Goal: Contribute content

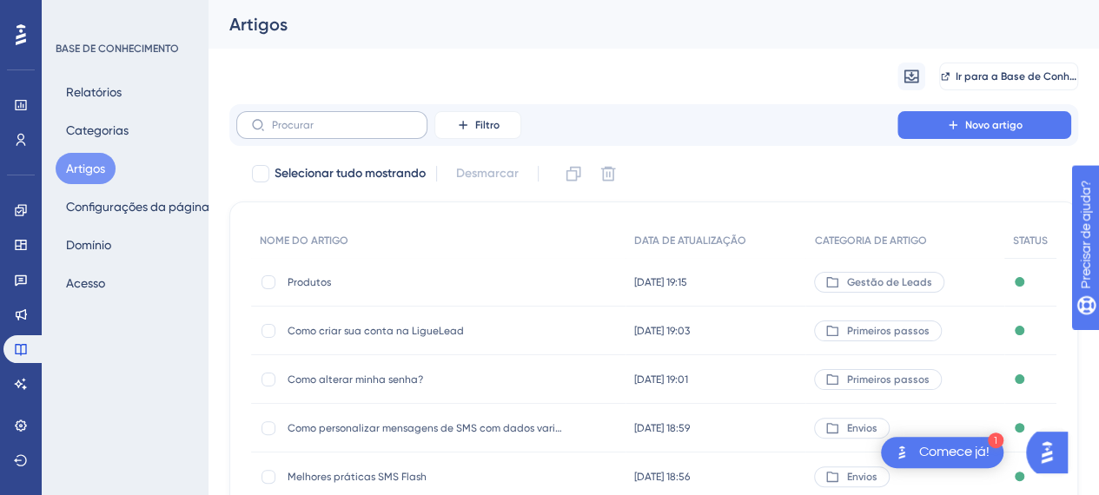
click at [261, 129] on icon at bounding box center [258, 125] width 14 height 14
click at [272, 129] on input "text" at bounding box center [342, 125] width 141 height 12
click at [346, 130] on input "text" at bounding box center [342, 125] width 141 height 12
click at [291, 123] on input "text" at bounding box center [342, 125] width 141 height 12
type input "tab"
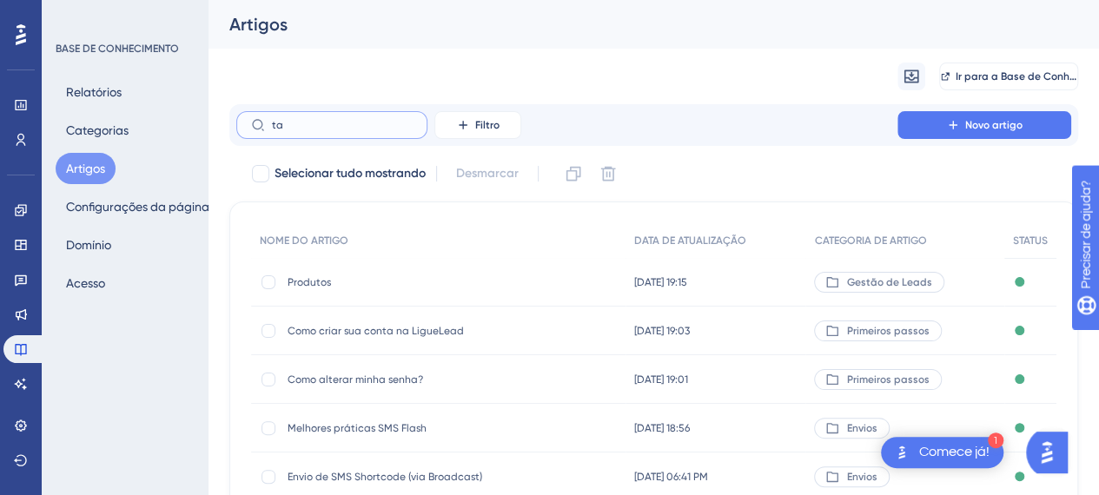
checkbox input "true"
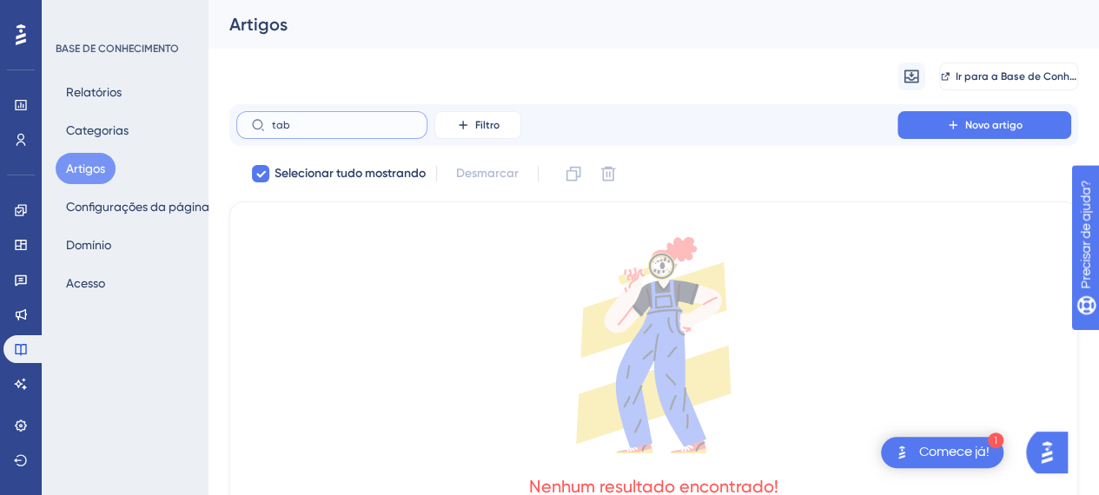
type input "ta"
checkbox input "false"
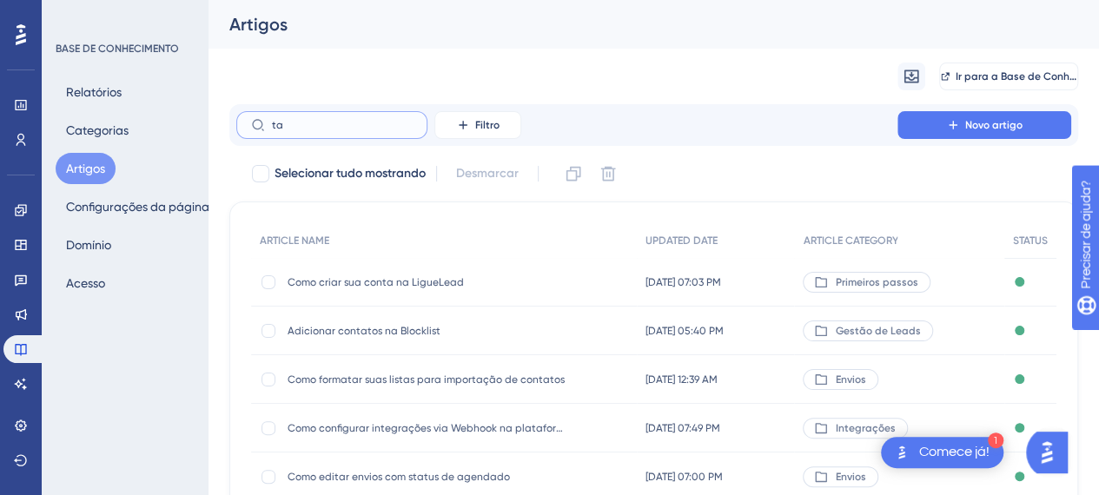
type input "t"
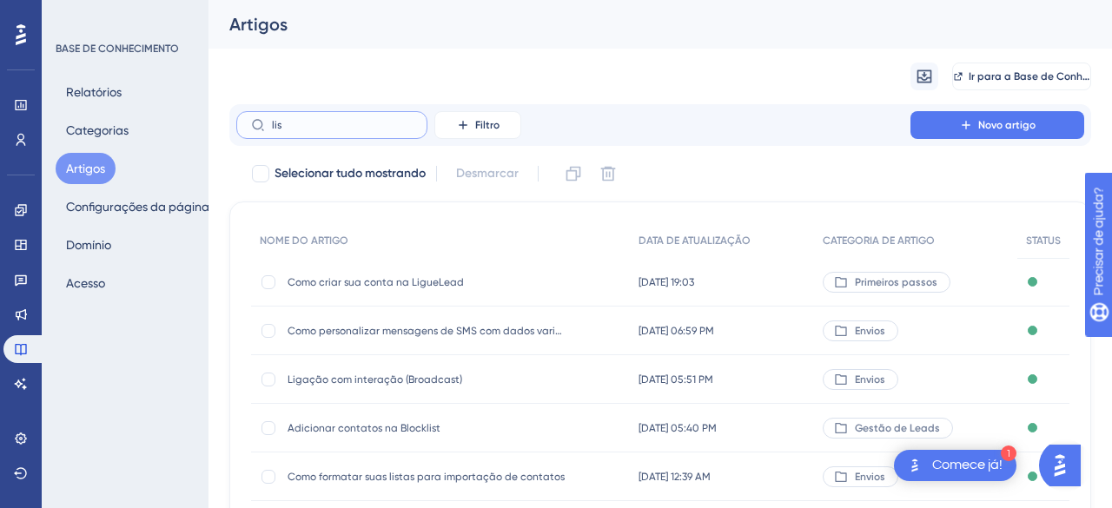
type input "lisy"
checkbox input "true"
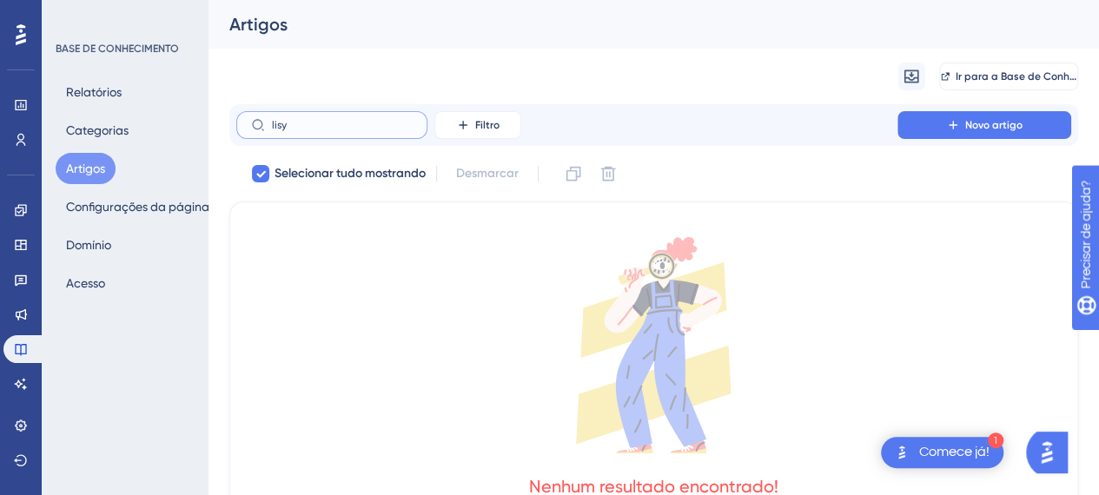
type input "lis"
checkbox input "false"
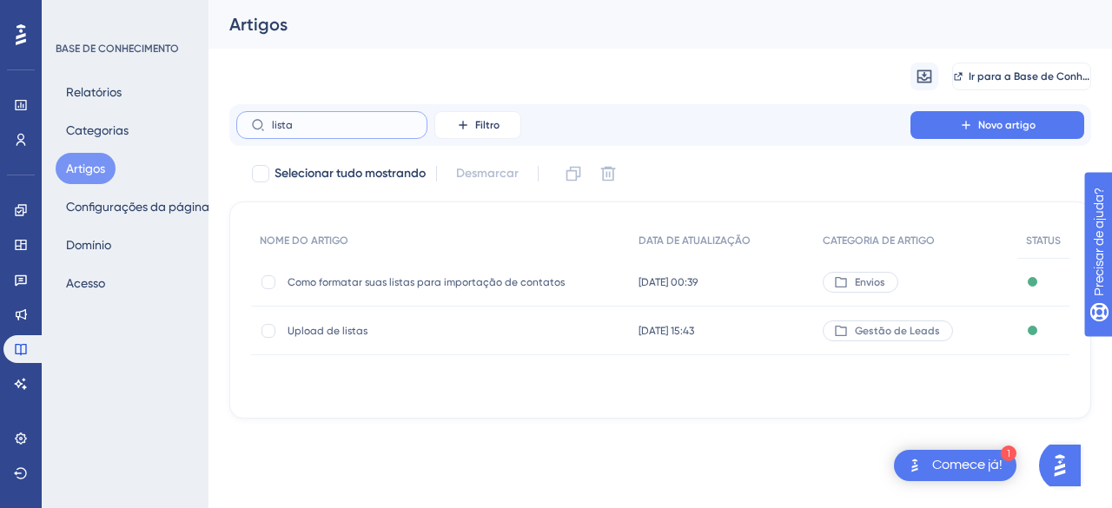
type input "lista"
click at [464, 286] on font "Como formatar suas listas para importação de contatos" at bounding box center [426, 282] width 277 height 12
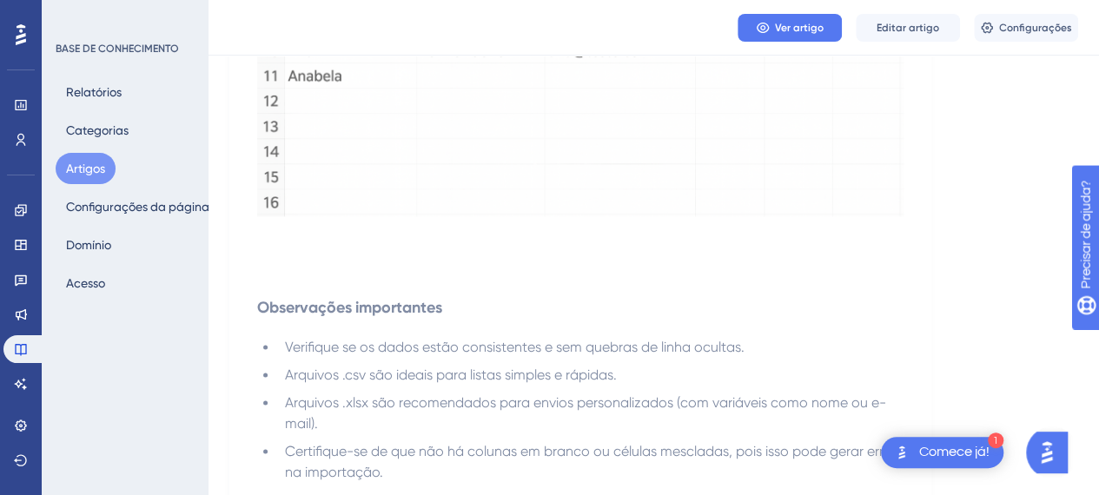
scroll to position [1129, 0]
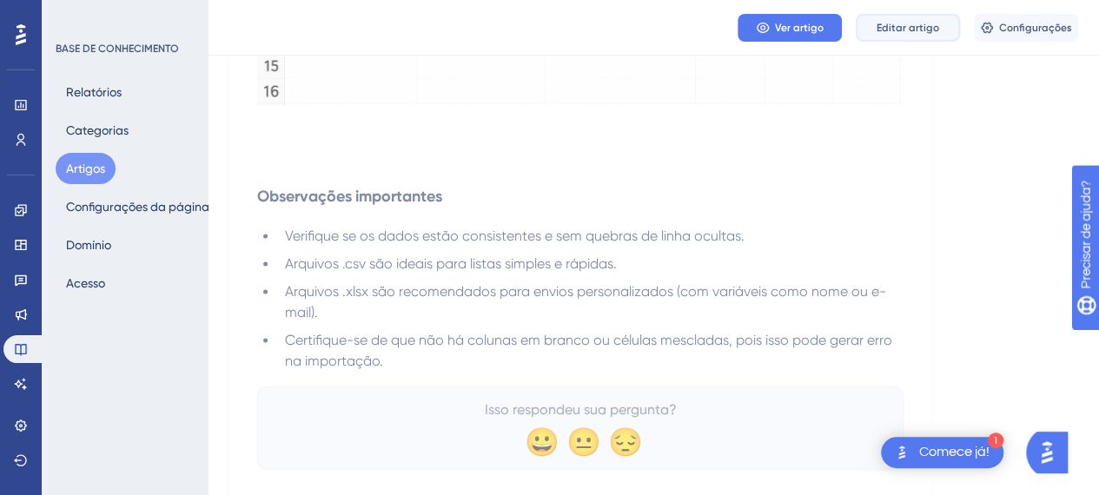
click at [904, 37] on button "Editar artigo" at bounding box center [908, 28] width 104 height 28
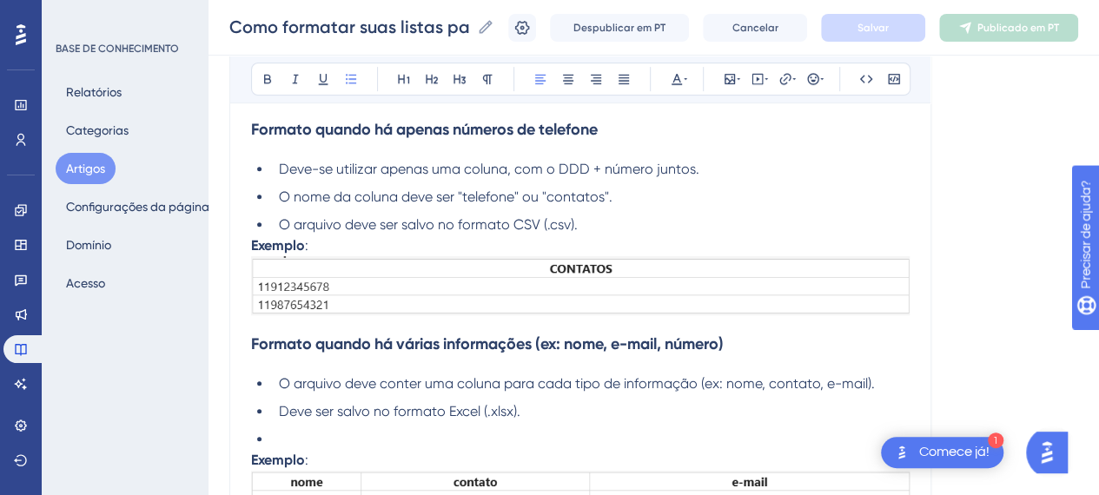
scroll to position [302, 0]
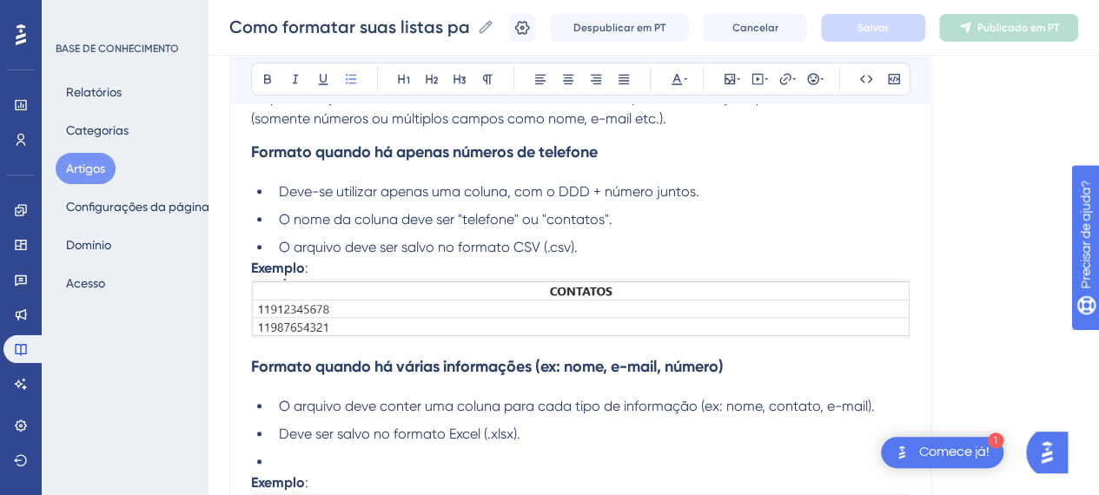
click at [276, 462] on li at bounding box center [591, 462] width 638 height 21
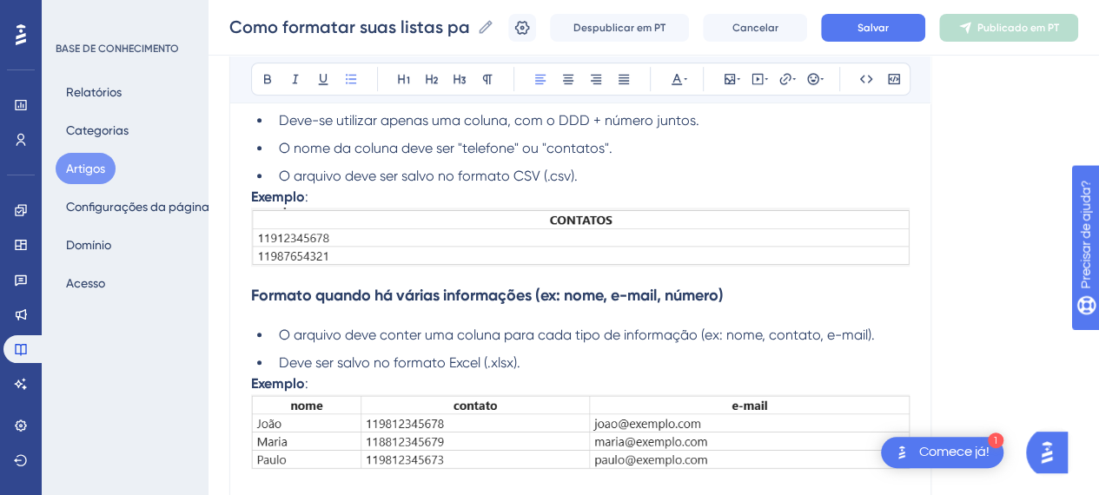
scroll to position [408, 0]
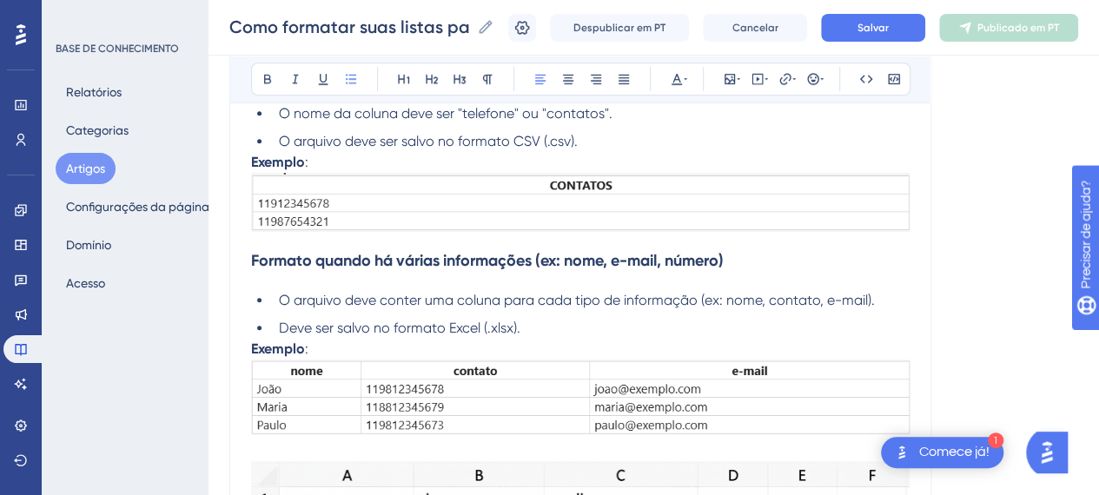
click at [401, 329] on span "Deve ser salvo no formato Excel (.xlsx)." at bounding box center [400, 328] width 242 height 17
drag, startPoint x: 351, startPoint y: 274, endPoint x: 683, endPoint y: 274, distance: 331.9
click at [683, 274] on h3 "Formato quando há várias informações (ex: nome, e-mail, número)" at bounding box center [580, 260] width 659 height 45
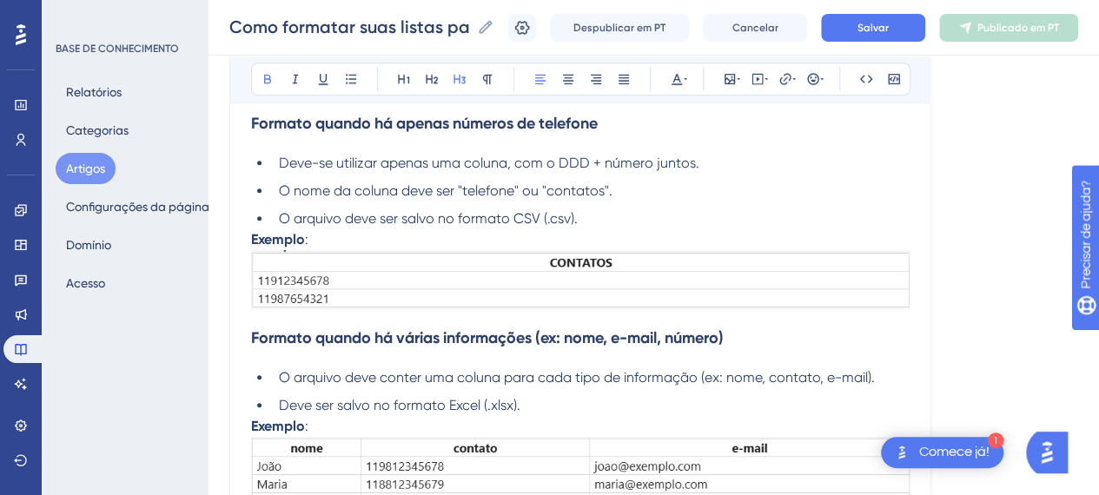
scroll to position [341, 0]
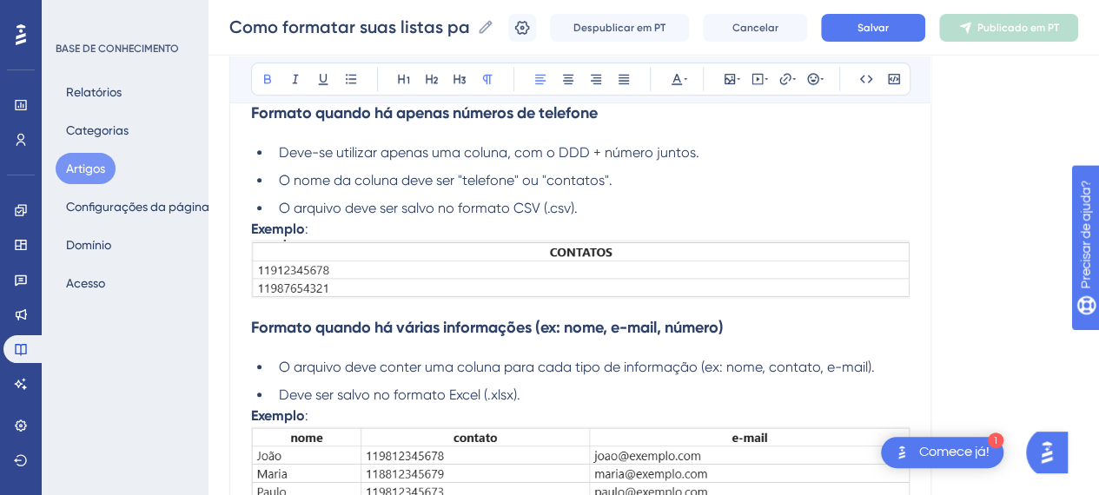
click at [253, 225] on strong "Exemplo" at bounding box center [278, 229] width 54 height 17
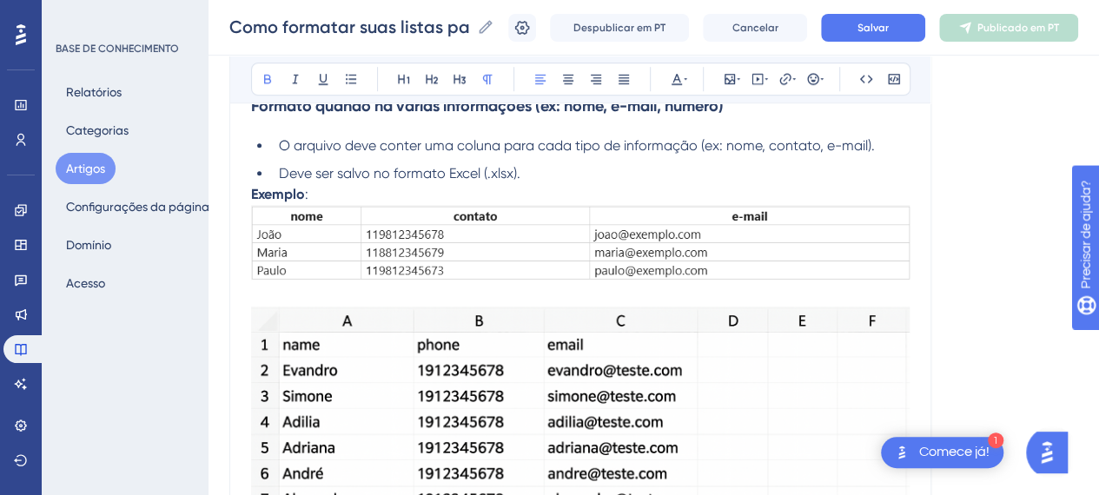
scroll to position [581, 0]
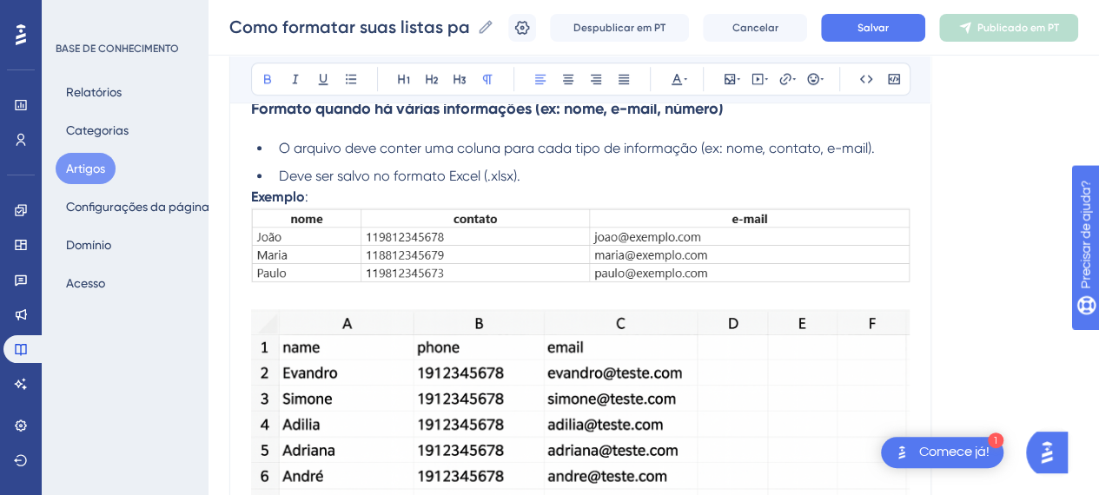
click at [349, 295] on p at bounding box center [580, 298] width 659 height 21
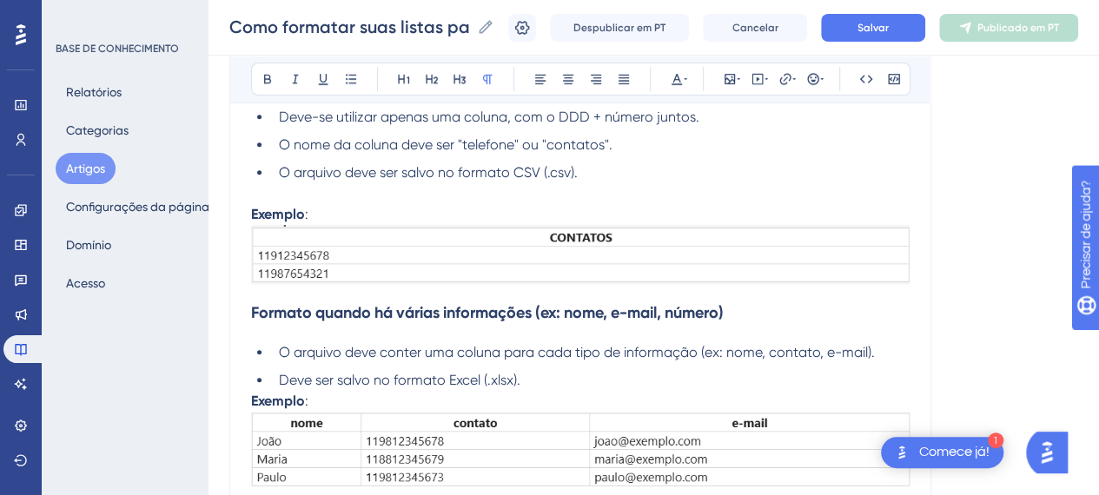
scroll to position [551, 0]
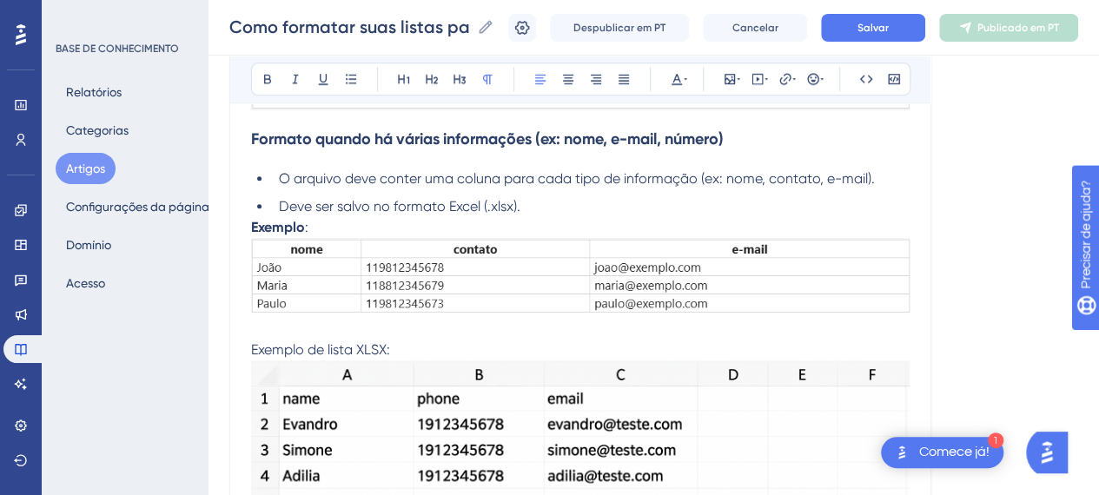
drag, startPoint x: 348, startPoint y: 346, endPoint x: 242, endPoint y: 262, distance: 134.7
click at [239, 340] on div "Como formatar suas listas para importação de contatos Audacioso itálico Sublinh…" at bounding box center [580, 366] width 702 height 1444
click at [268, 89] on button at bounding box center [267, 79] width 24 height 24
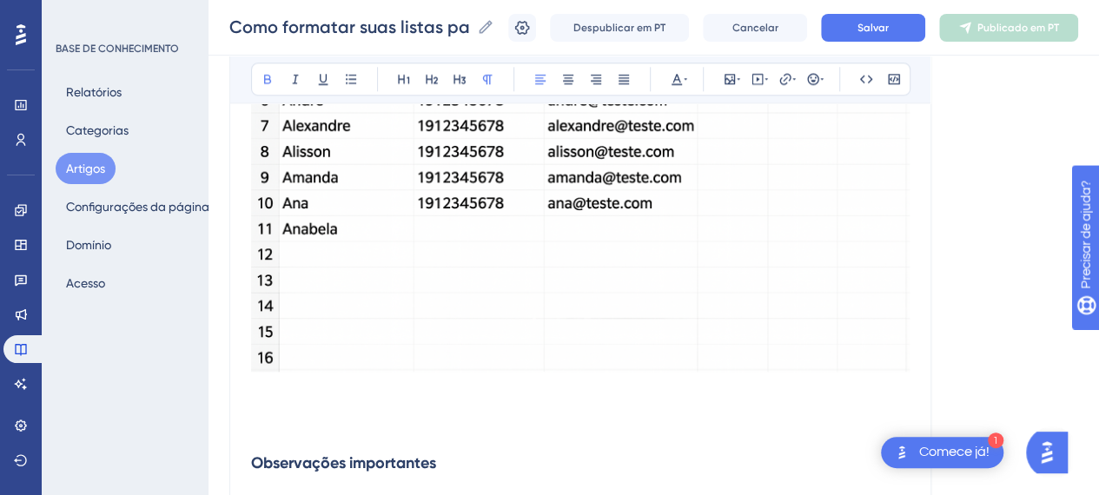
scroll to position [1072, 0]
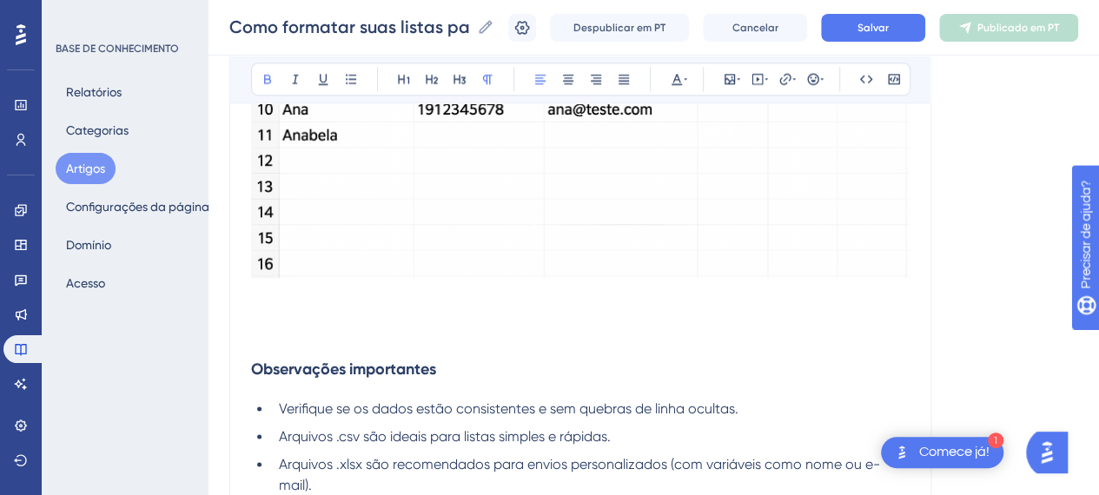
drag, startPoint x: 373, startPoint y: 337, endPoint x: 353, endPoint y: 324, distance: 23.9
click at [373, 335] on p at bounding box center [580, 336] width 659 height 21
click at [344, 319] on p at bounding box center [580, 315] width 659 height 21
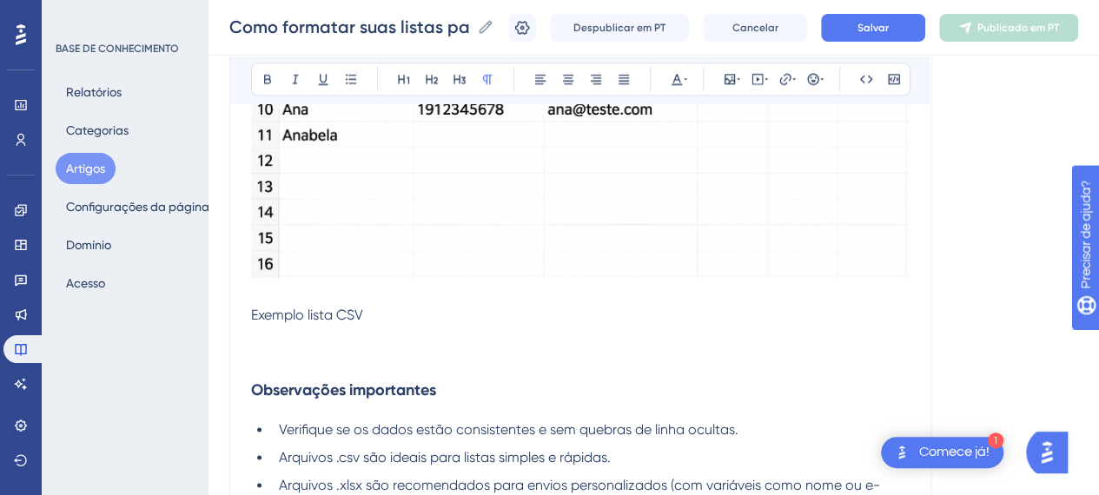
click at [351, 300] on p at bounding box center [580, 294] width 659 height 21
click at [352, 300] on p at bounding box center [580, 294] width 659 height 21
click at [352, 310] on span "Exemplo lista CSV" at bounding box center [307, 315] width 112 height 17
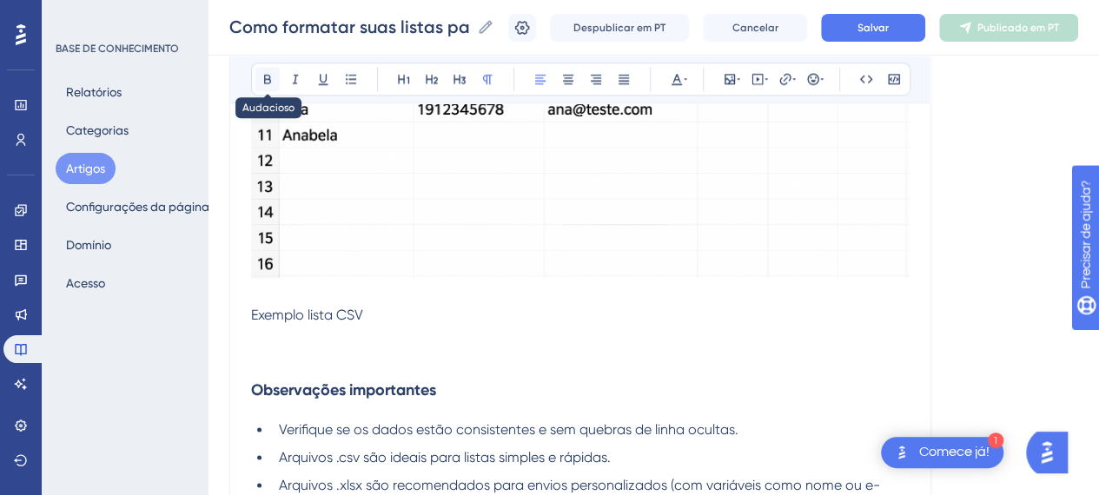
drag, startPoint x: 275, startPoint y: 77, endPoint x: 315, endPoint y: 188, distance: 117.1
click at [275, 77] on button at bounding box center [267, 79] width 24 height 24
click at [322, 337] on p at bounding box center [580, 336] width 659 height 21
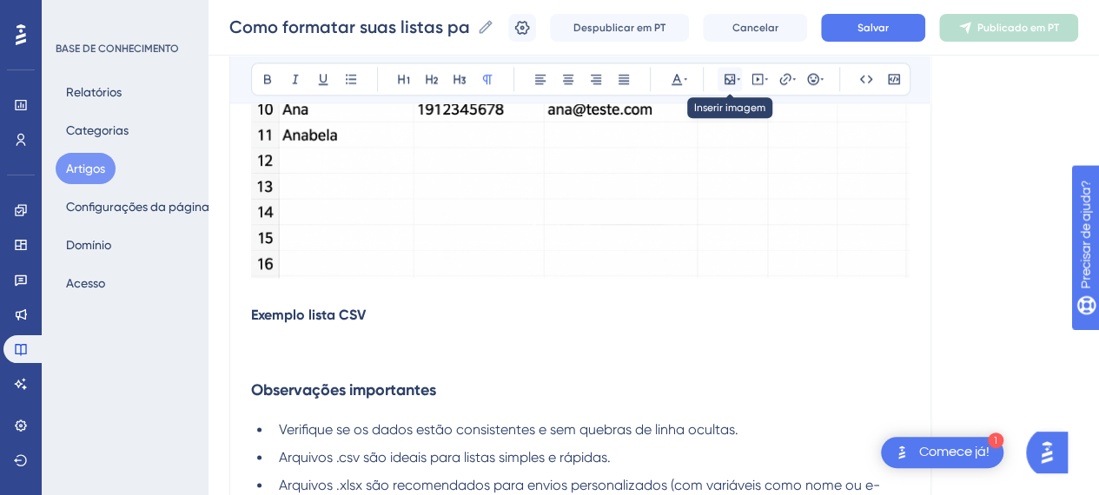
click at [735, 84] on icon at bounding box center [730, 79] width 14 height 14
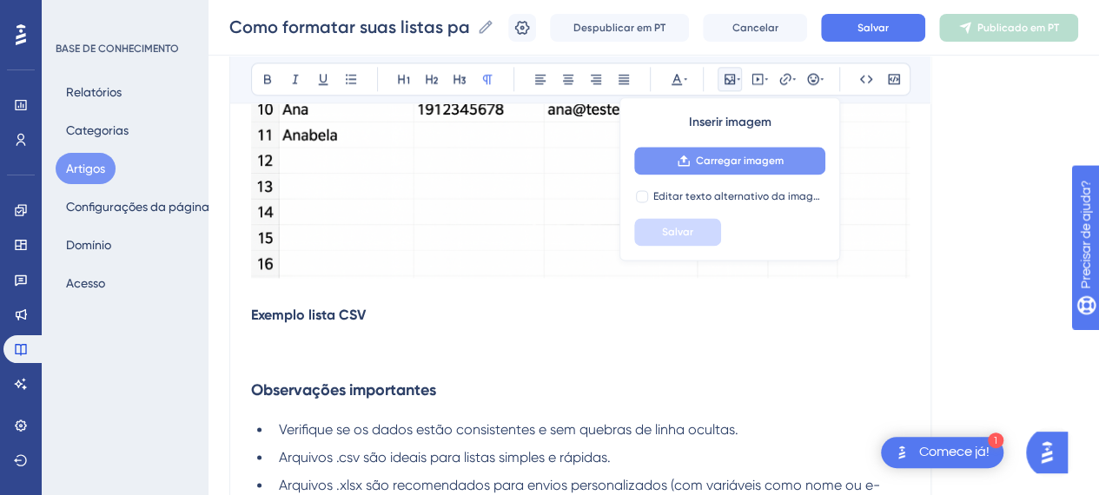
click at [690, 166] on icon at bounding box center [684, 161] width 14 height 14
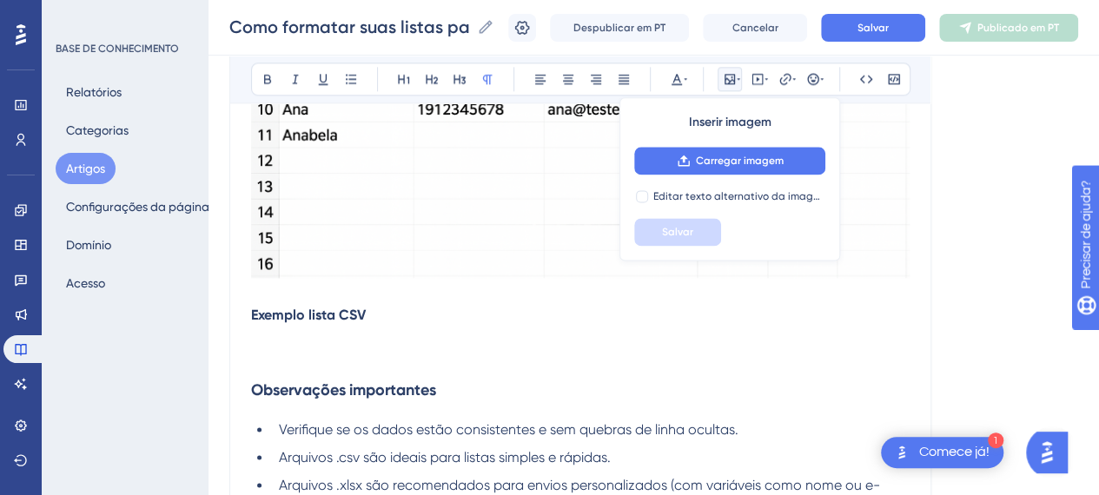
click at [719, 70] on button at bounding box center [730, 79] width 24 height 24
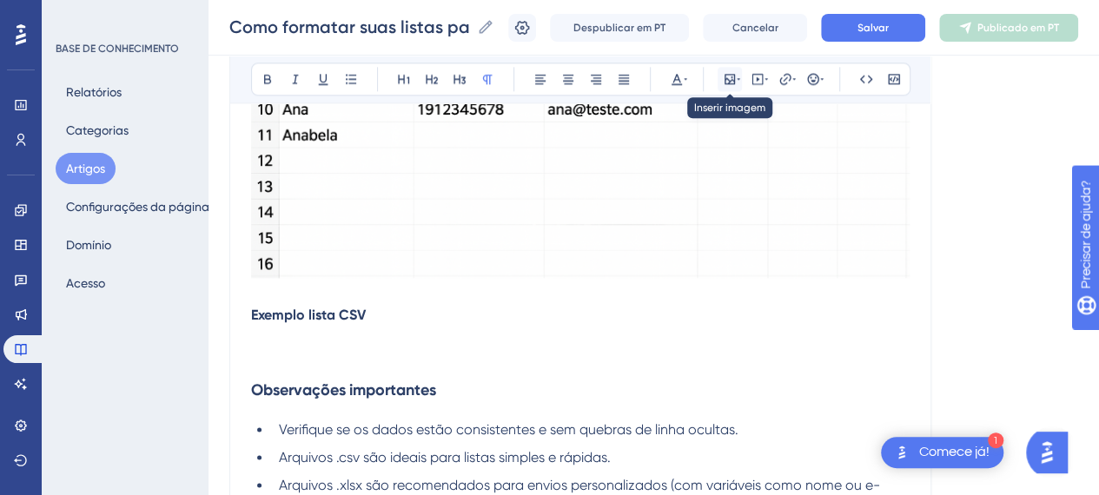
click at [719, 81] on button at bounding box center [730, 79] width 24 height 24
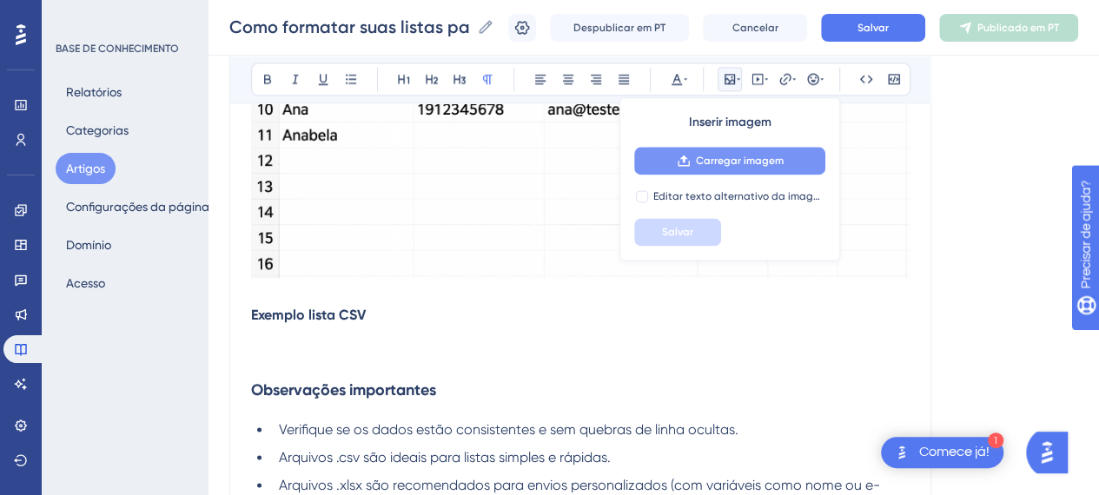
click at [725, 161] on font "Carregar imagem" at bounding box center [740, 161] width 88 height 12
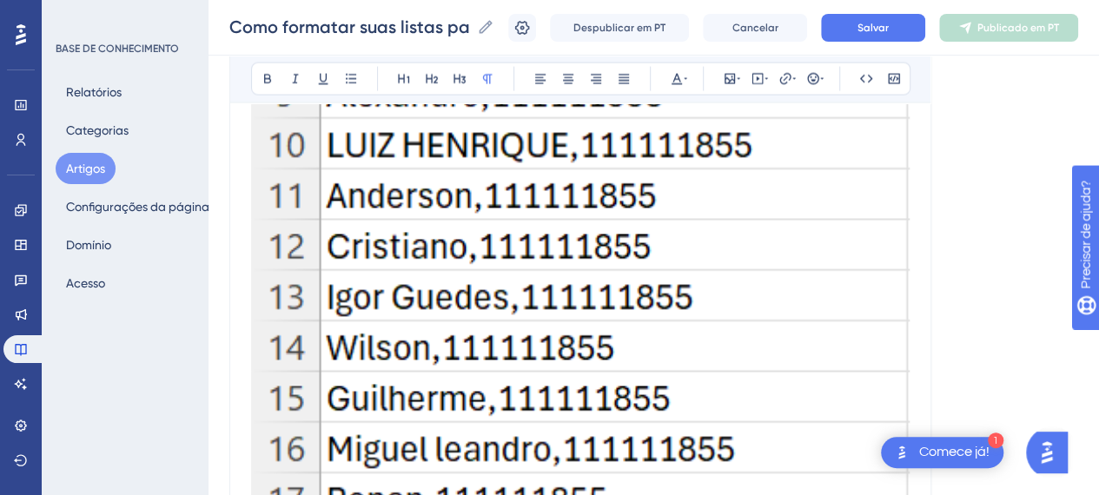
scroll to position [1857, 0]
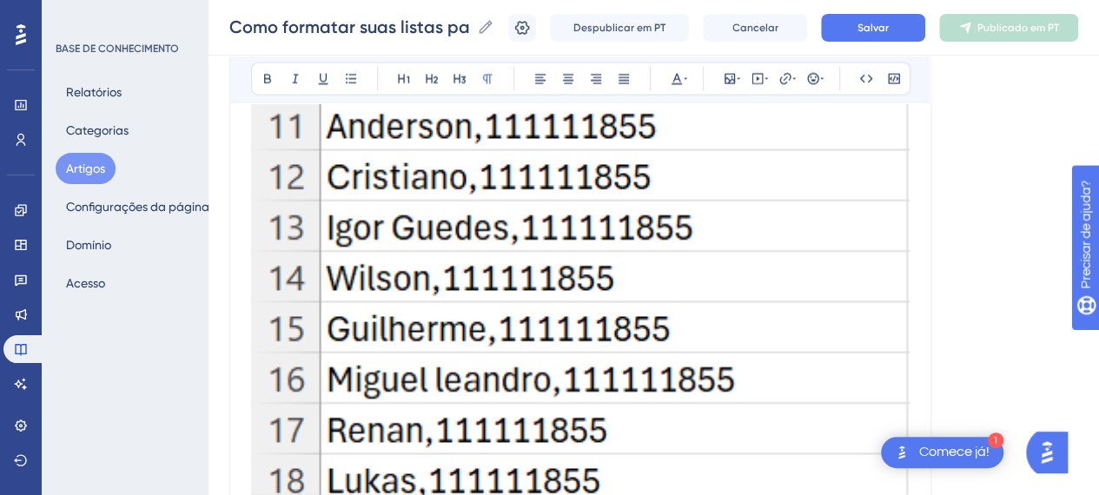
click at [900, 43] on div "Como formatar suas listas para importação de contatos Como formatar suas listas…" at bounding box center [654, 28] width 891 height 56
click at [889, 27] on font "Salvar" at bounding box center [873, 28] width 31 height 12
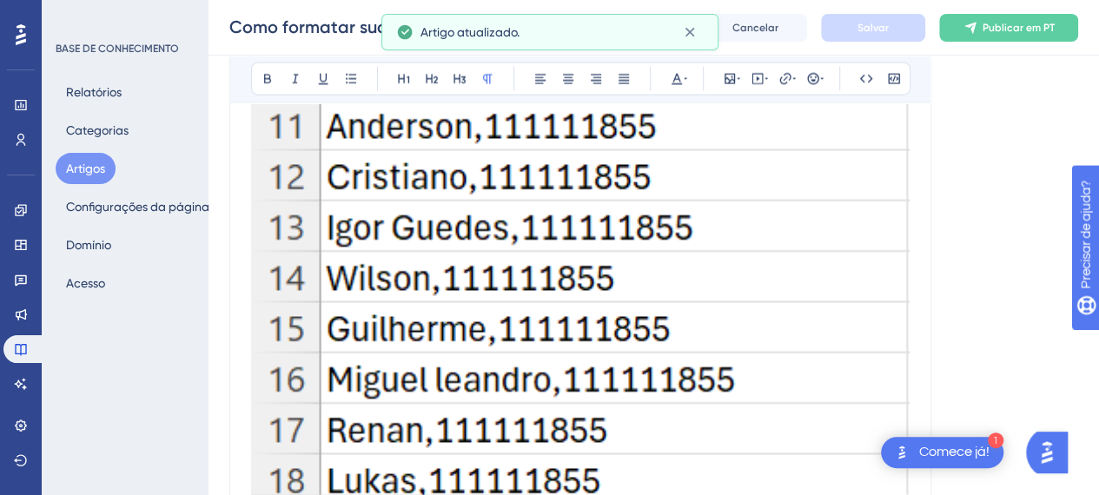
click at [719, 275] on img at bounding box center [580, 24] width 659 height 966
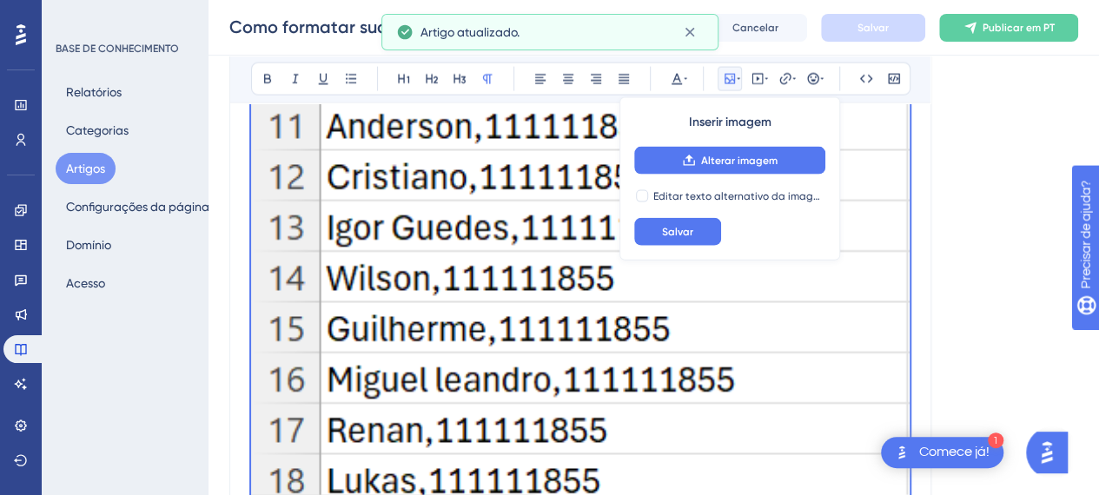
scroll to position [2117, 0]
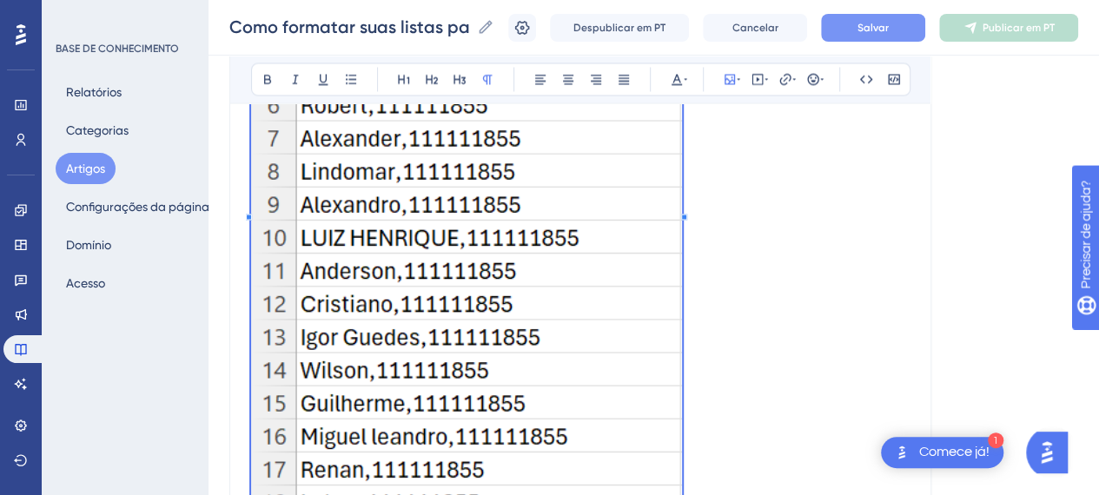
scroll to position [1591, 0]
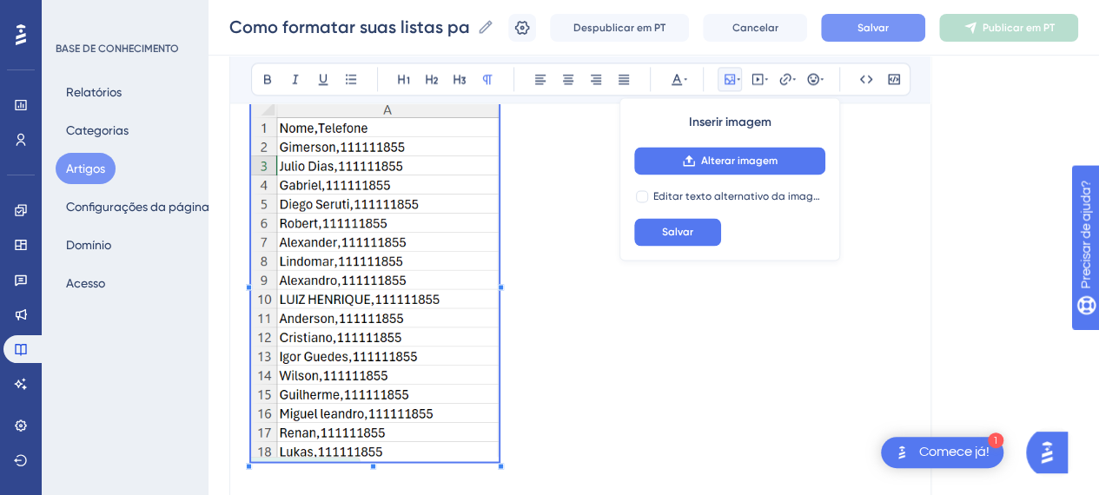
scroll to position [1070, 0]
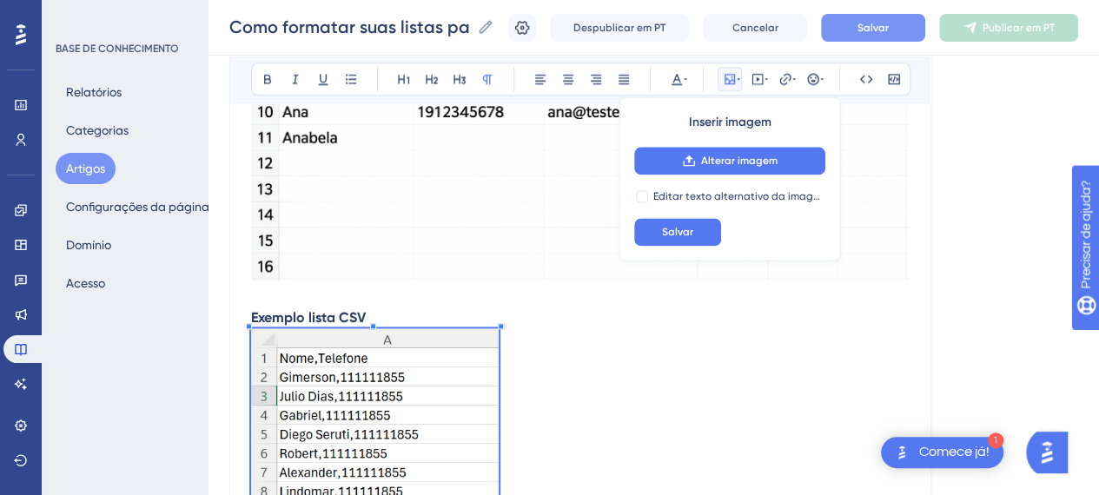
drag, startPoint x: 469, startPoint y: 269, endPoint x: 436, endPoint y: 288, distance: 38.1
click at [468, 270] on img at bounding box center [580, 61] width 659 height 439
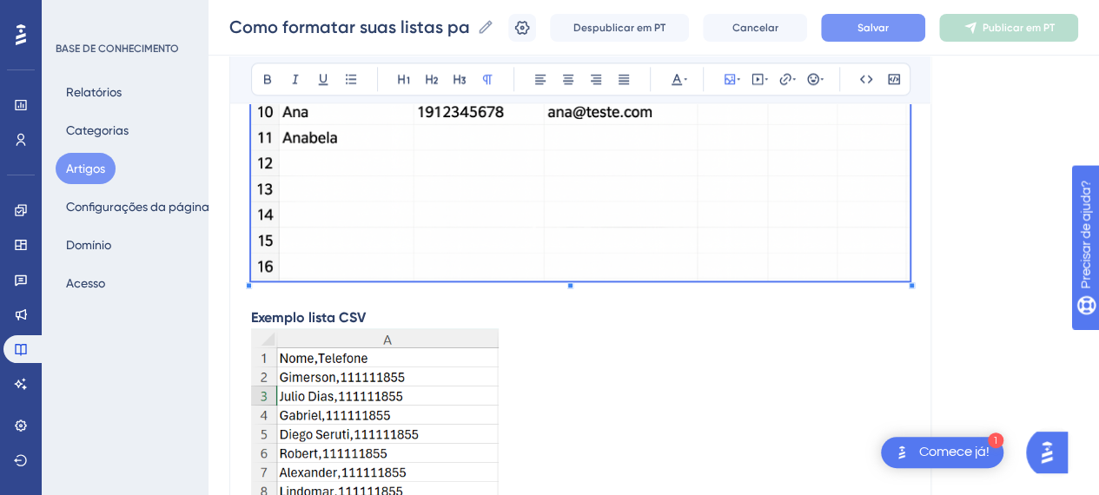
click at [420, 314] on p "Exemplo lista CSV" at bounding box center [580, 318] width 659 height 21
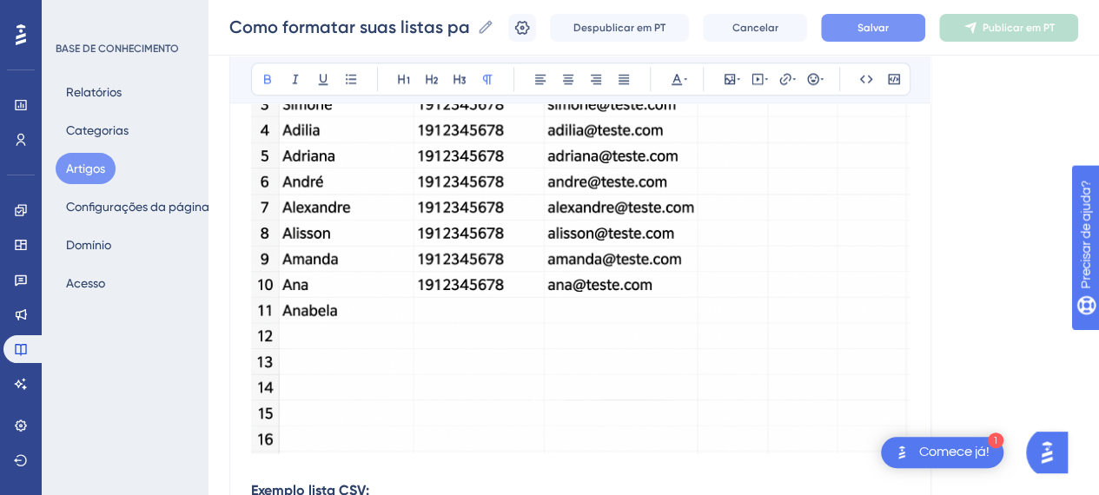
scroll to position [905, 0]
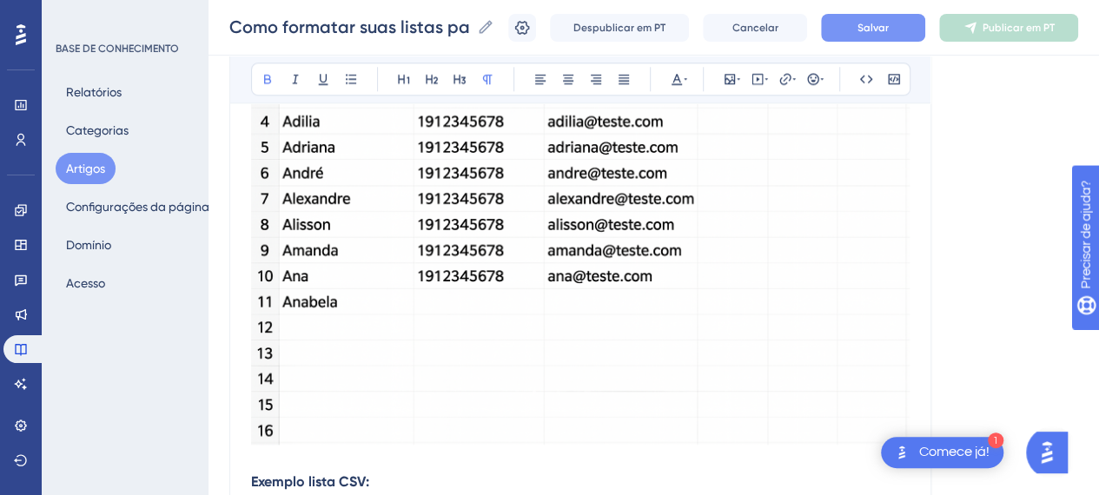
click at [879, 36] on button "Salvar" at bounding box center [873, 28] width 104 height 28
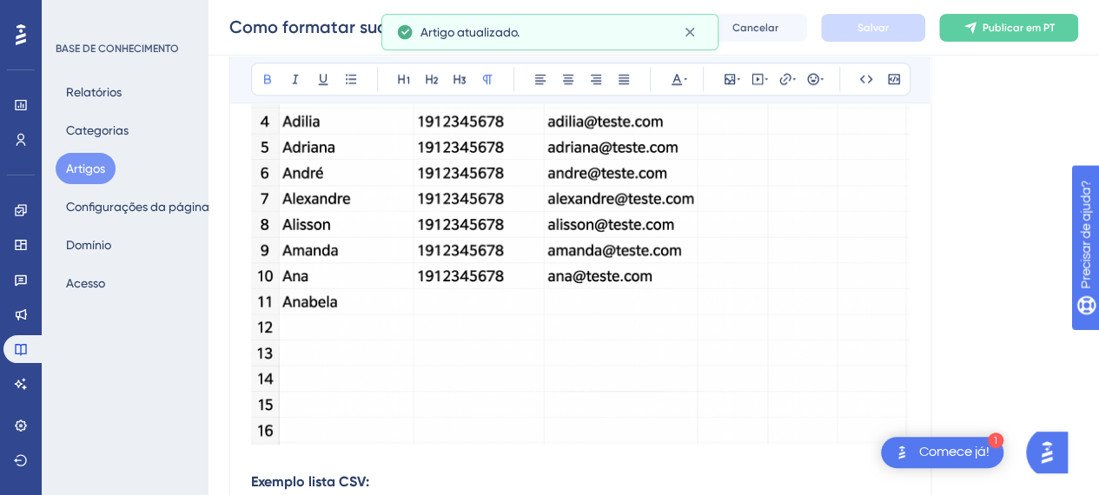
drag, startPoint x: 695, startPoint y: 29, endPoint x: 906, endPoint y: 30, distance: 211.1
click at [698, 29] on icon at bounding box center [689, 31] width 17 height 17
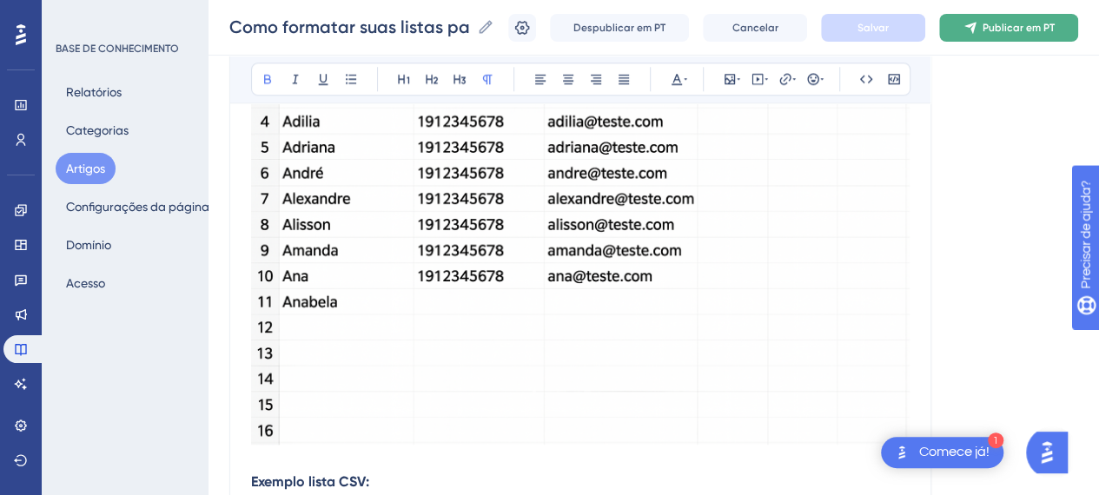
click at [996, 30] on font "Publicar em PT" at bounding box center [1019, 28] width 72 height 12
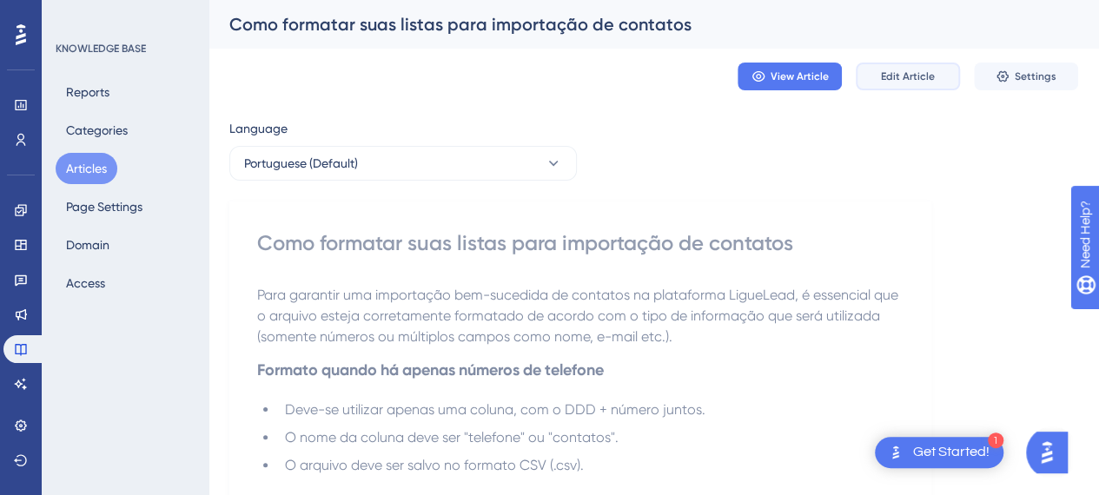
click at [904, 76] on span "Edit Article" at bounding box center [908, 77] width 54 height 14
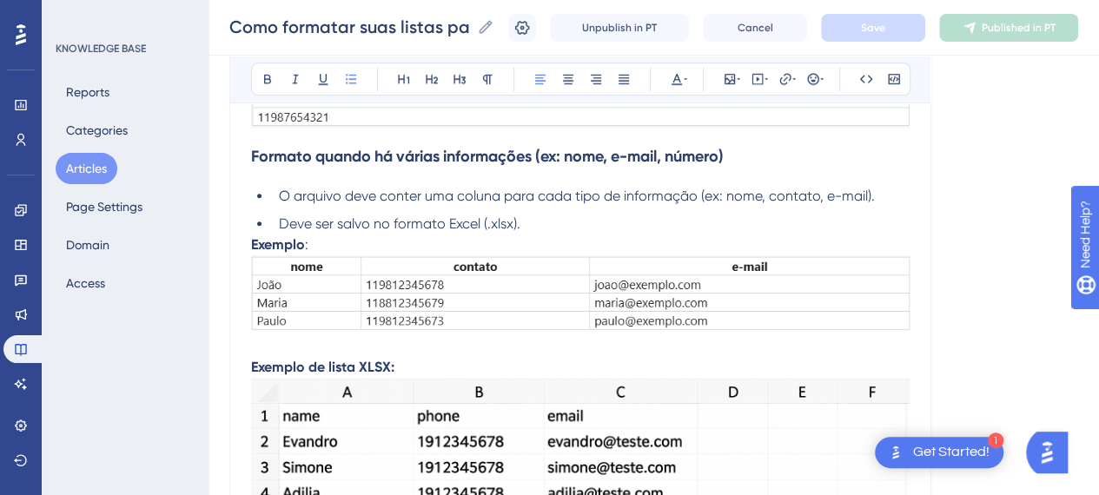
scroll to position [539, 0]
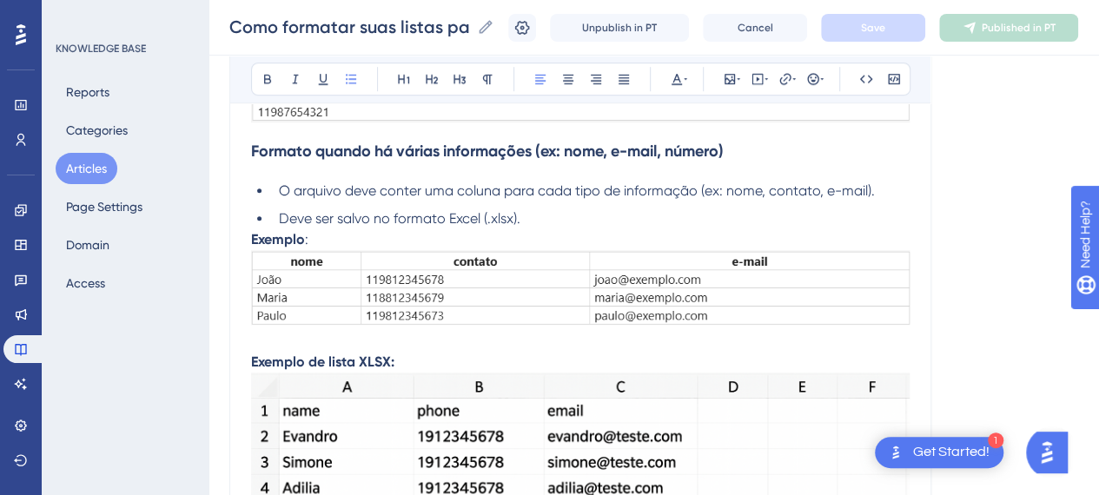
click at [749, 267] on img at bounding box center [580, 287] width 659 height 75
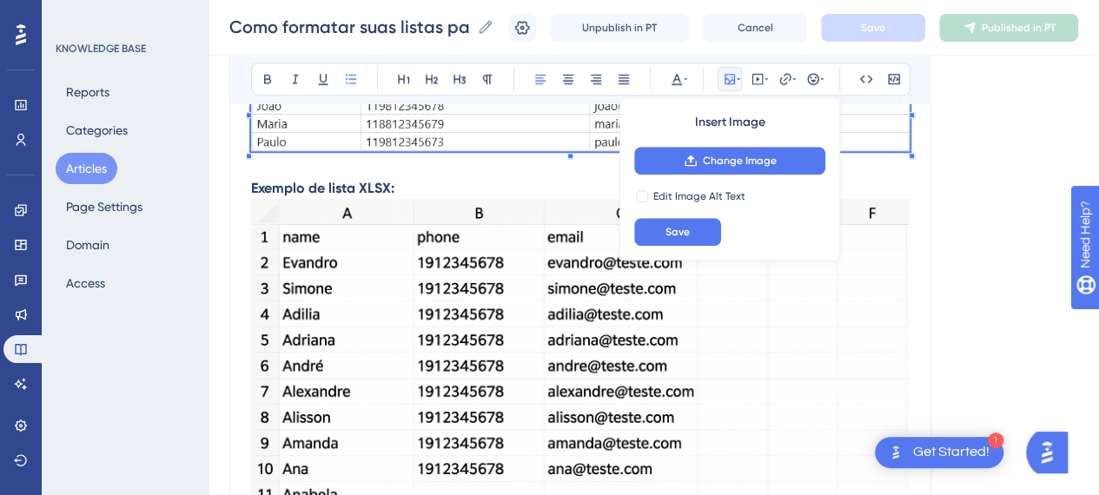
scroll to position [886, 0]
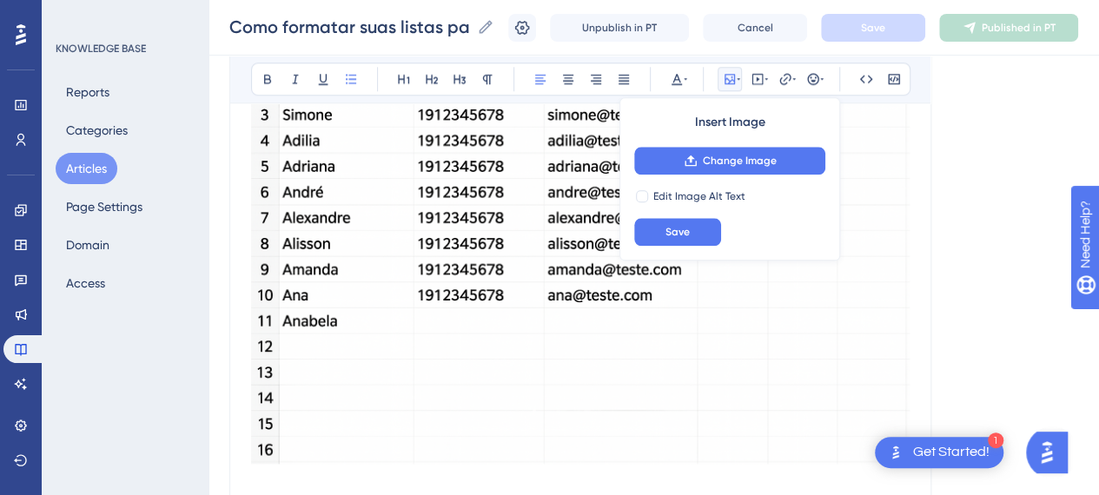
click at [617, 334] on img at bounding box center [580, 244] width 659 height 439
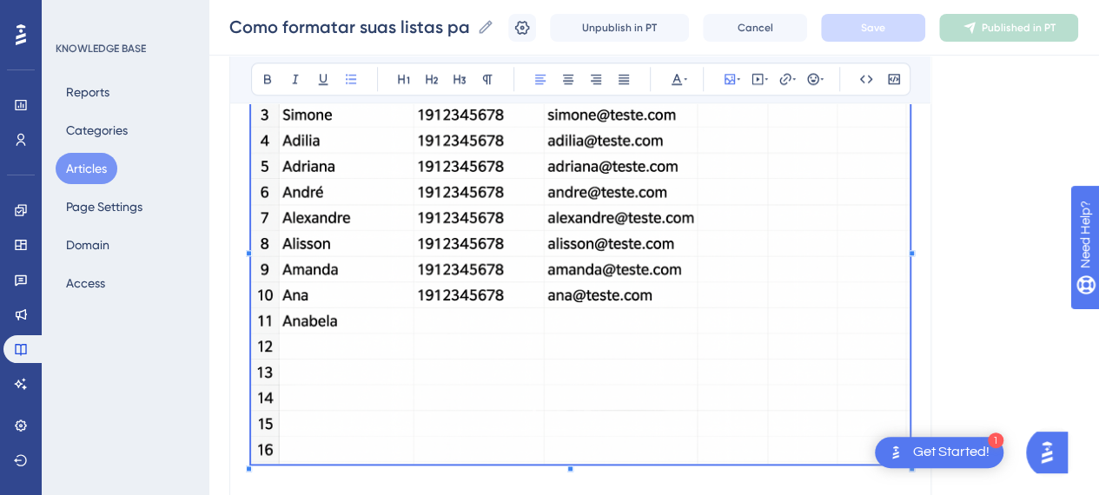
scroll to position [973, 0]
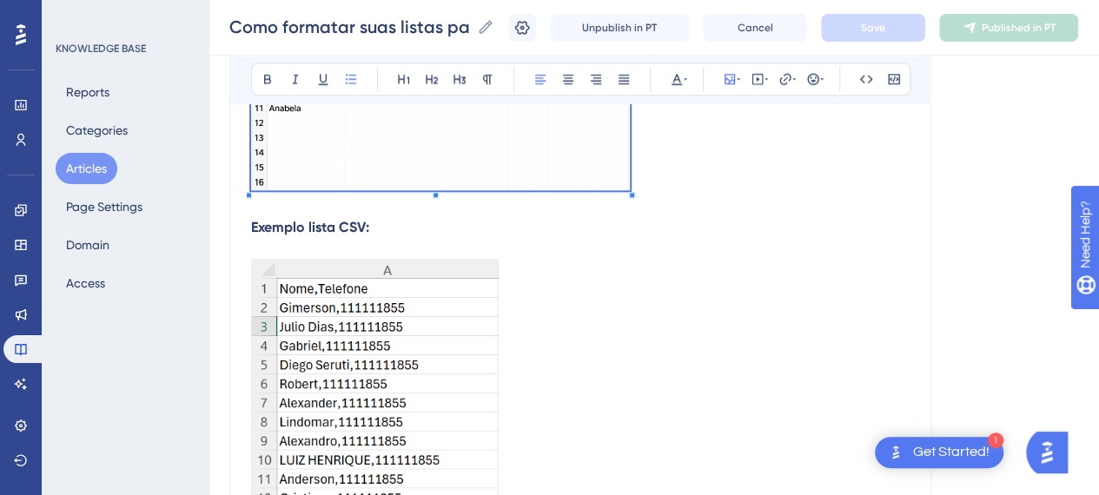
click at [624, 206] on div "Para garantir uma importação bem-sucedida de contatos na plataforma LigueLead, …" at bounding box center [580, 121] width 659 height 1451
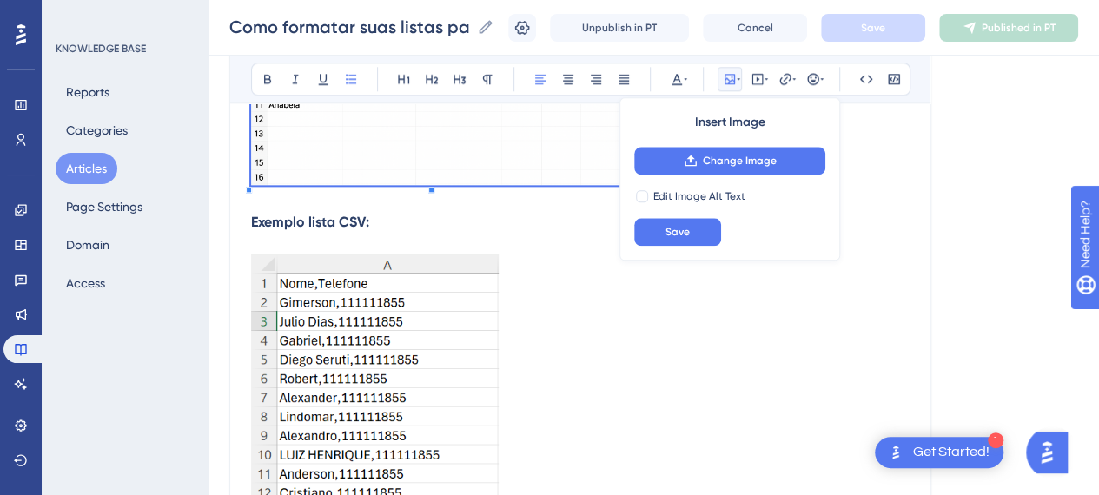
scroll to position [712, 0]
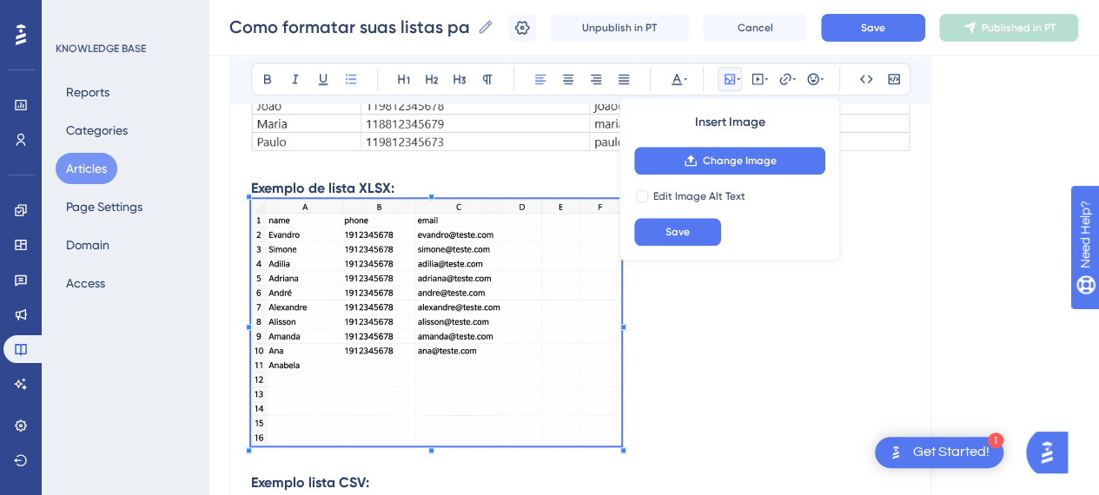
click at [778, 383] on p at bounding box center [580, 325] width 659 height 253
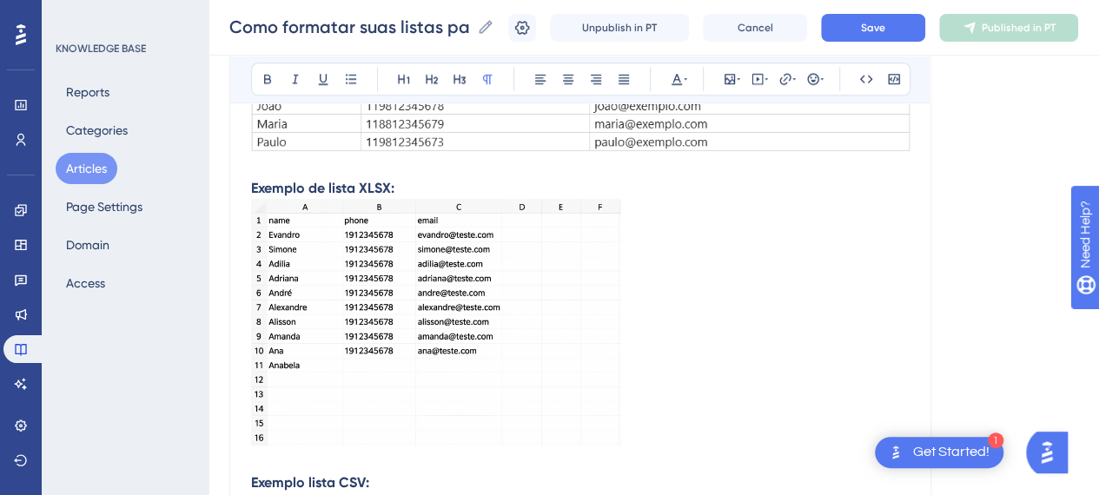
click at [447, 180] on p "Exemplo de lista XLSX:" at bounding box center [580, 188] width 659 height 21
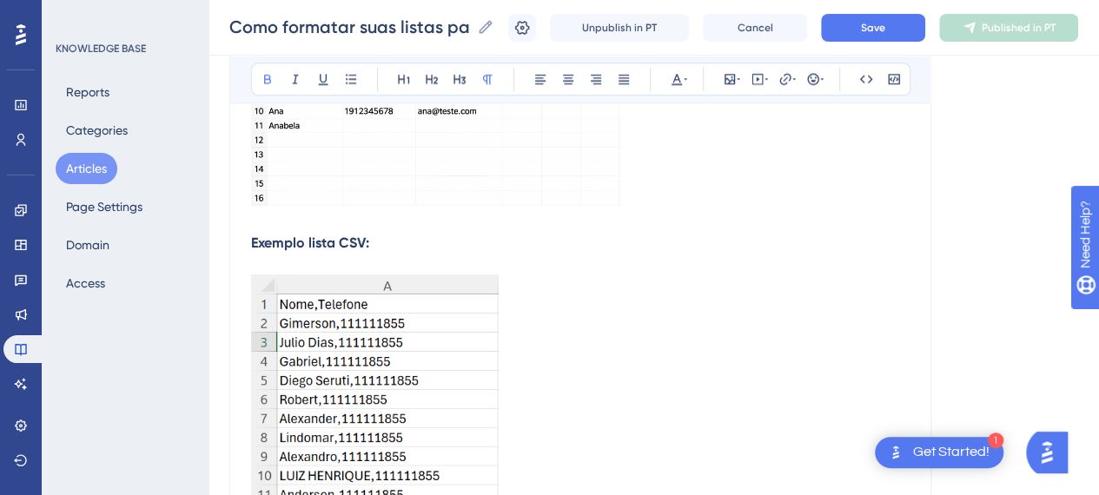
drag, startPoint x: 567, startPoint y: 275, endPoint x: 458, endPoint y: 303, distance: 113.2
click at [563, 279] on p at bounding box center [580, 459] width 659 height 369
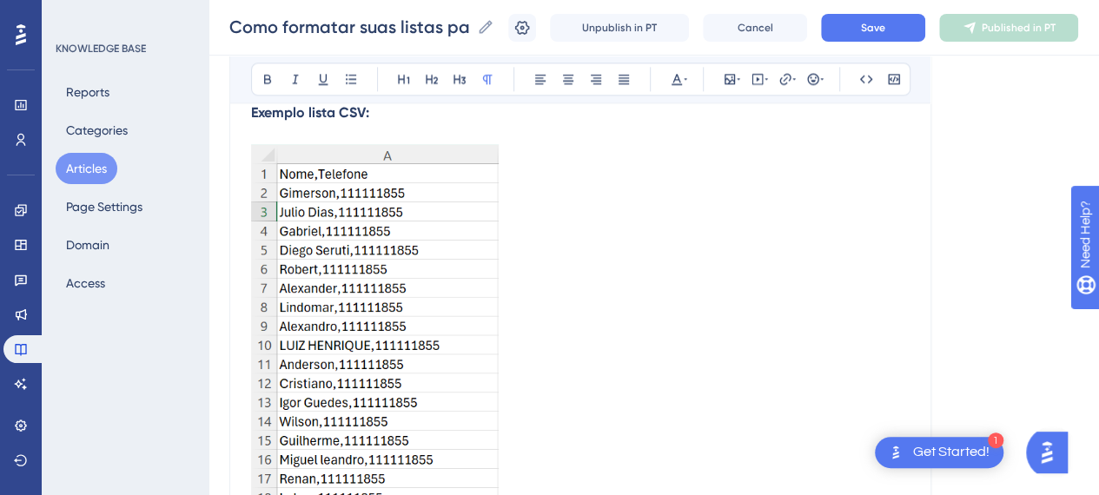
click at [410, 328] on img at bounding box center [375, 325] width 248 height 363
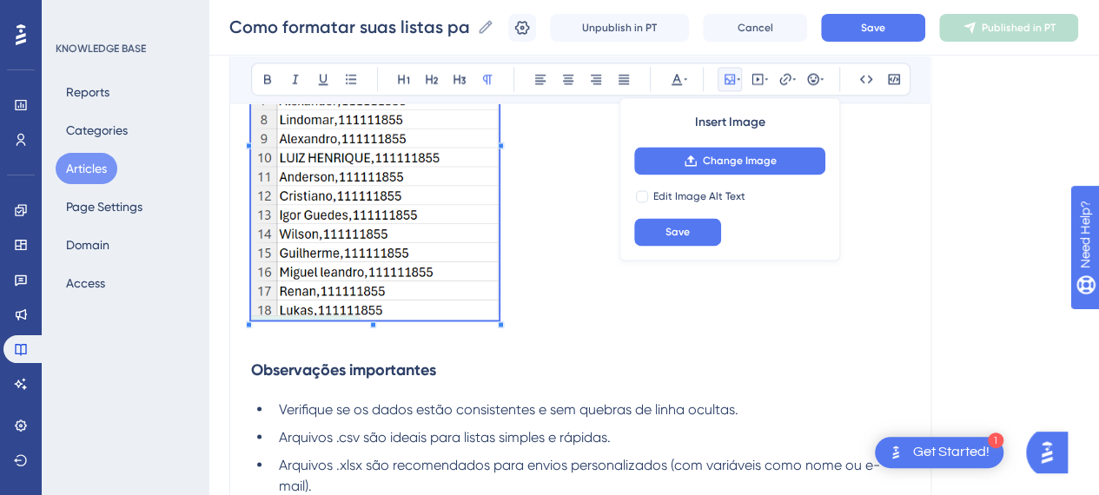
scroll to position [1364, 0]
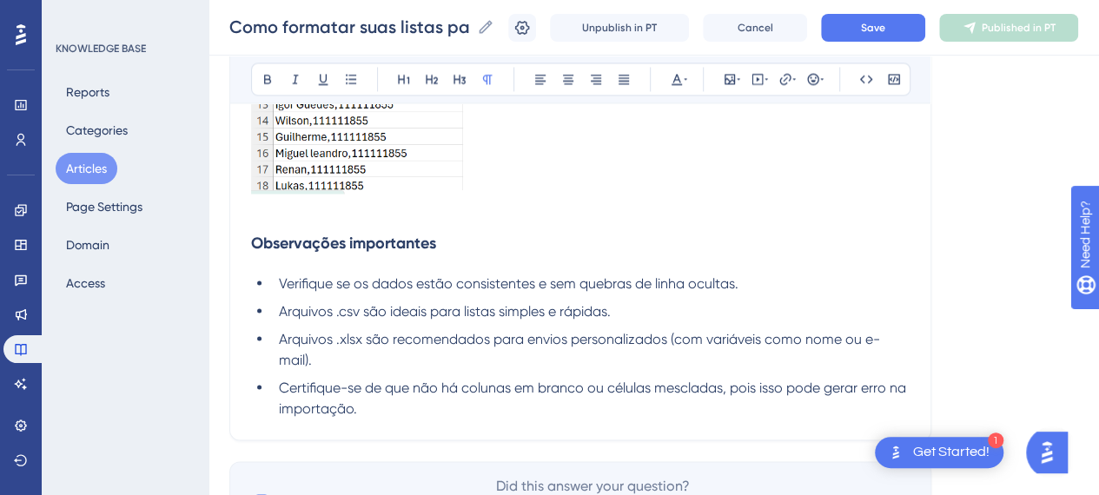
click at [522, 176] on p at bounding box center [580, 42] width 659 height 317
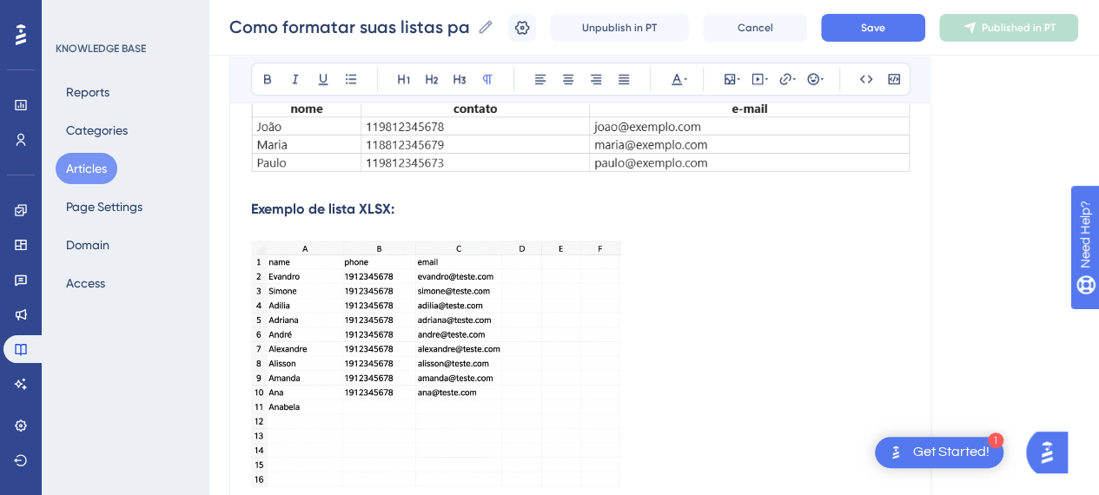
scroll to position [495, 0]
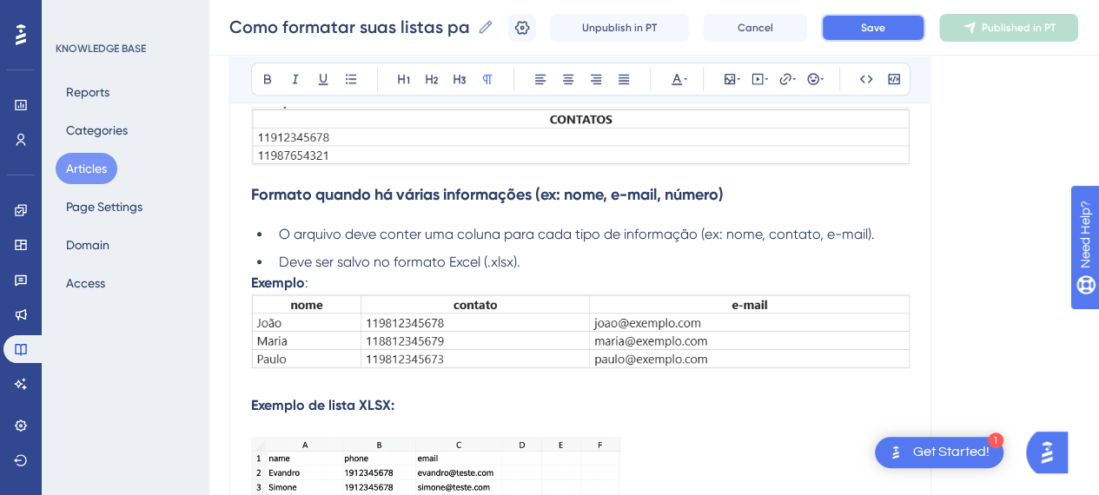
click at [904, 16] on button "Save" at bounding box center [873, 28] width 104 height 28
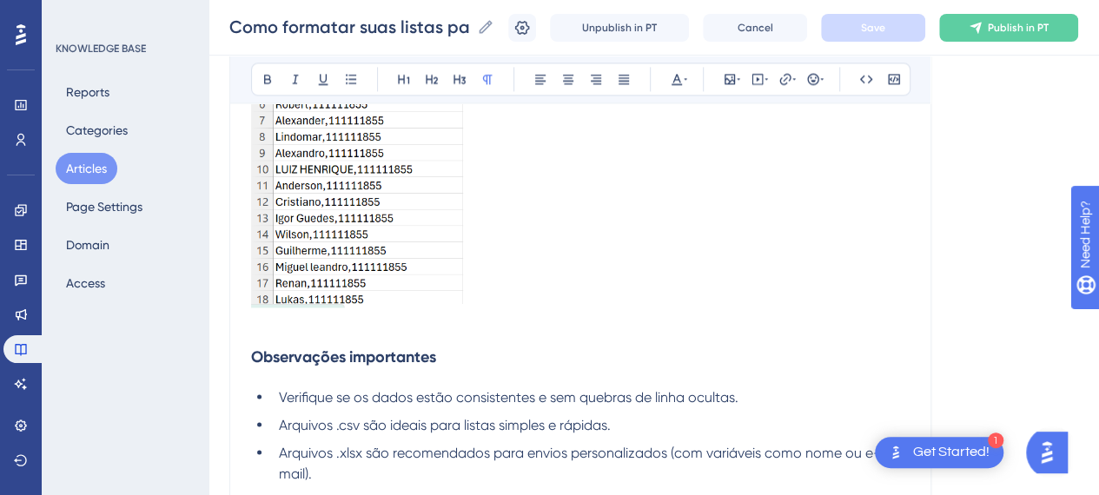
scroll to position [1364, 0]
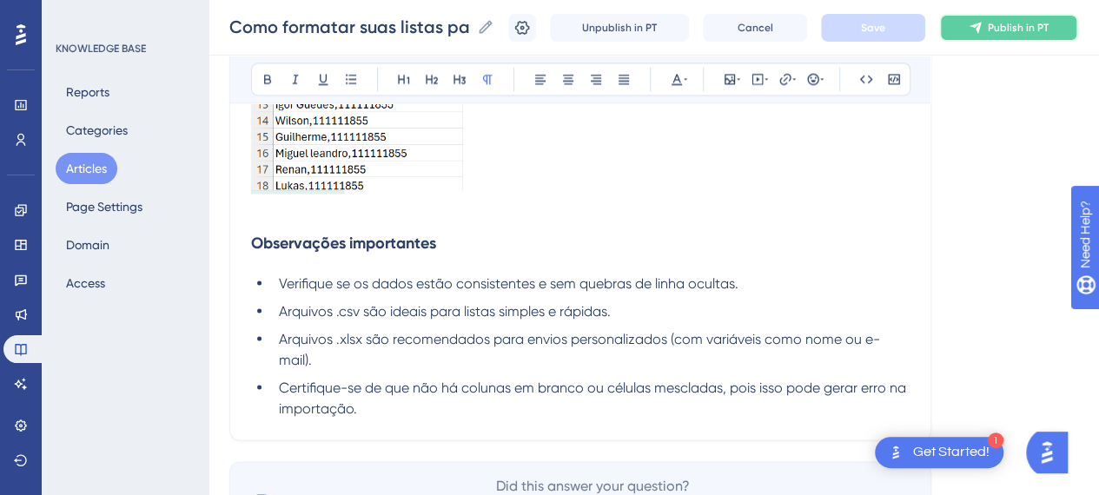
click at [999, 29] on button "Publish in PT" at bounding box center [1008, 28] width 139 height 28
